Goal: Information Seeking & Learning: Learn about a topic

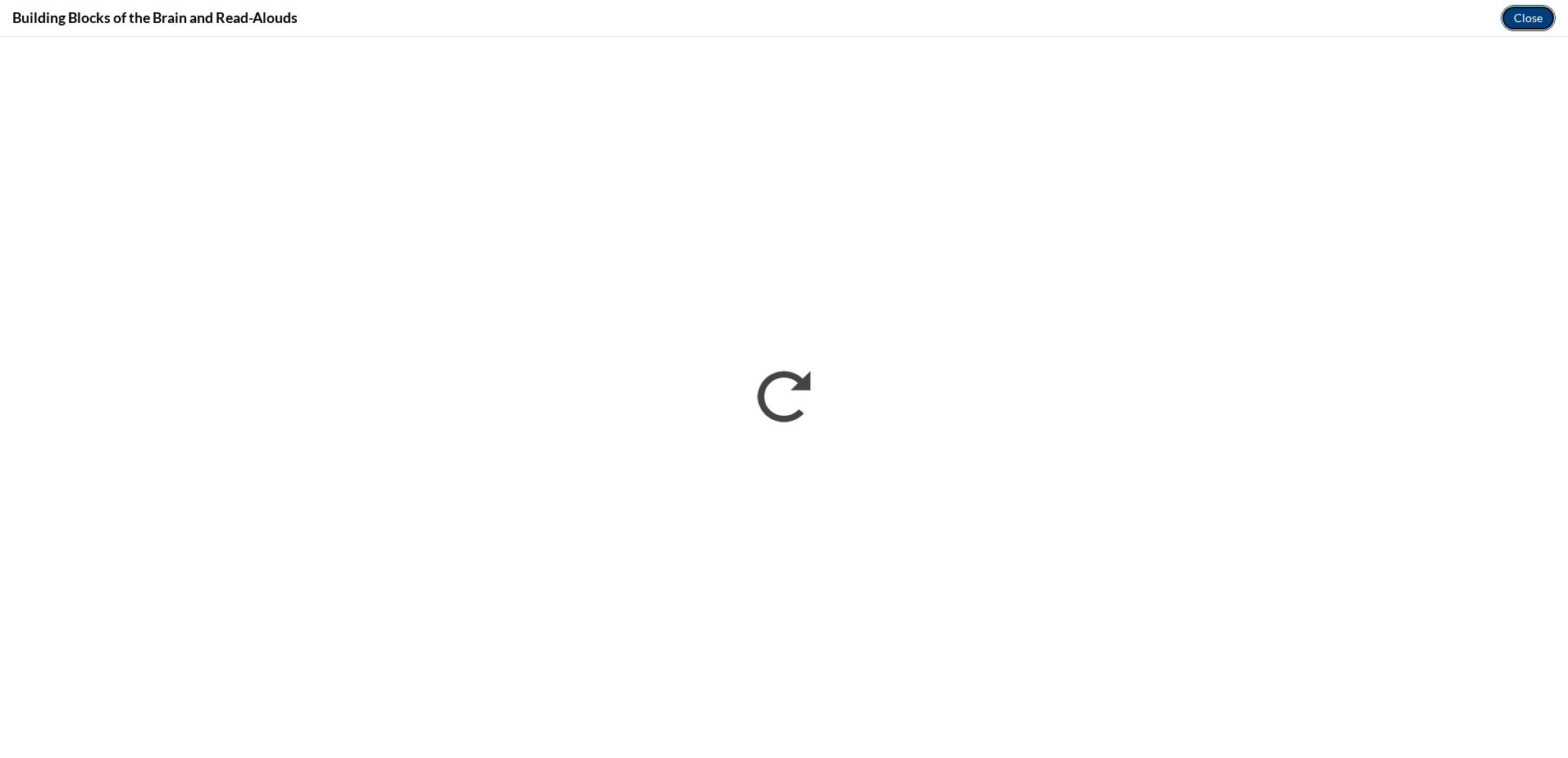
click at [1520, 30] on button "Close" at bounding box center [1528, 17] width 55 height 26
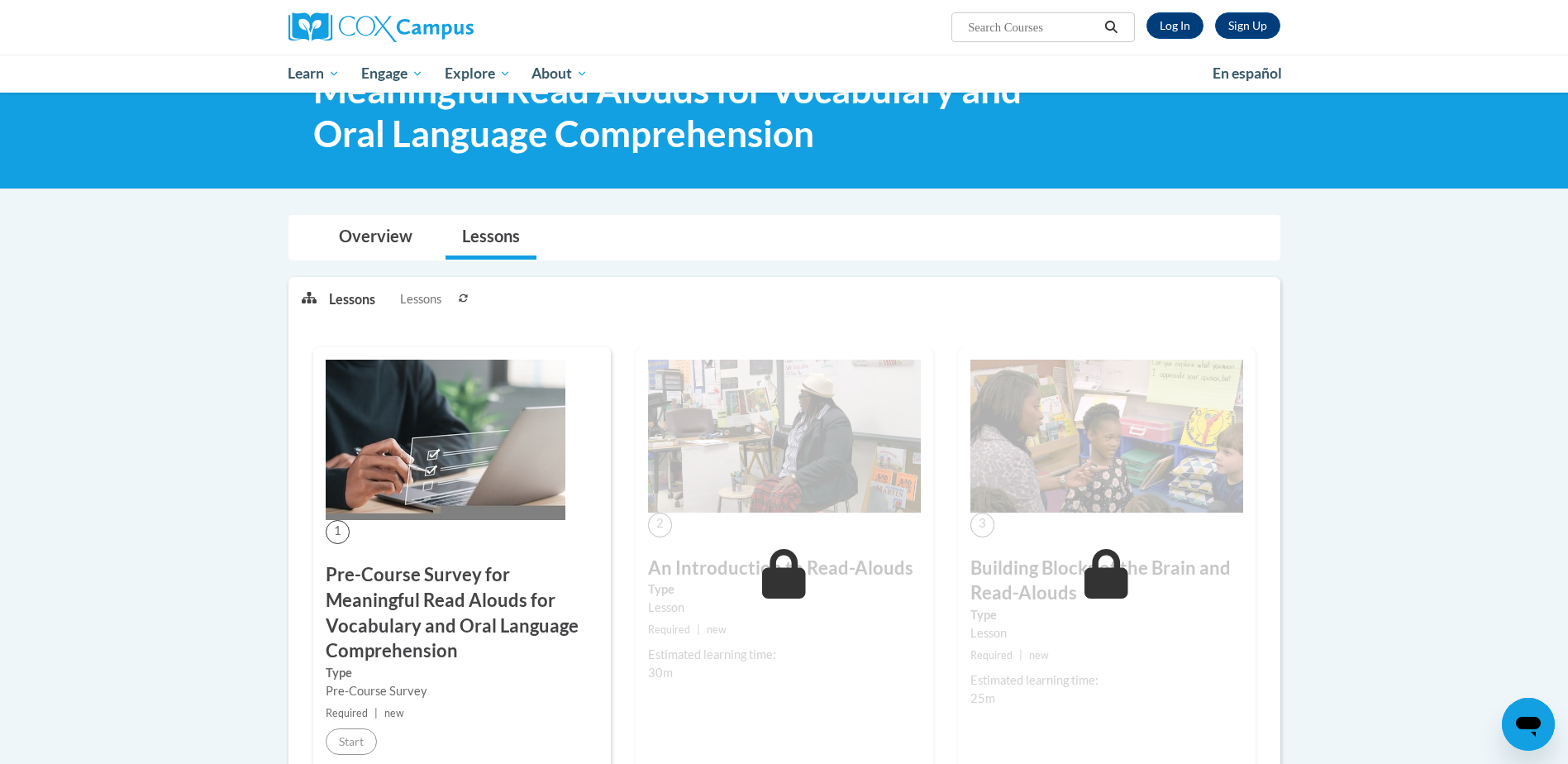
scroll to position [324, 0]
